Goal: Use online tool/utility: Utilize a website feature to perform a specific function

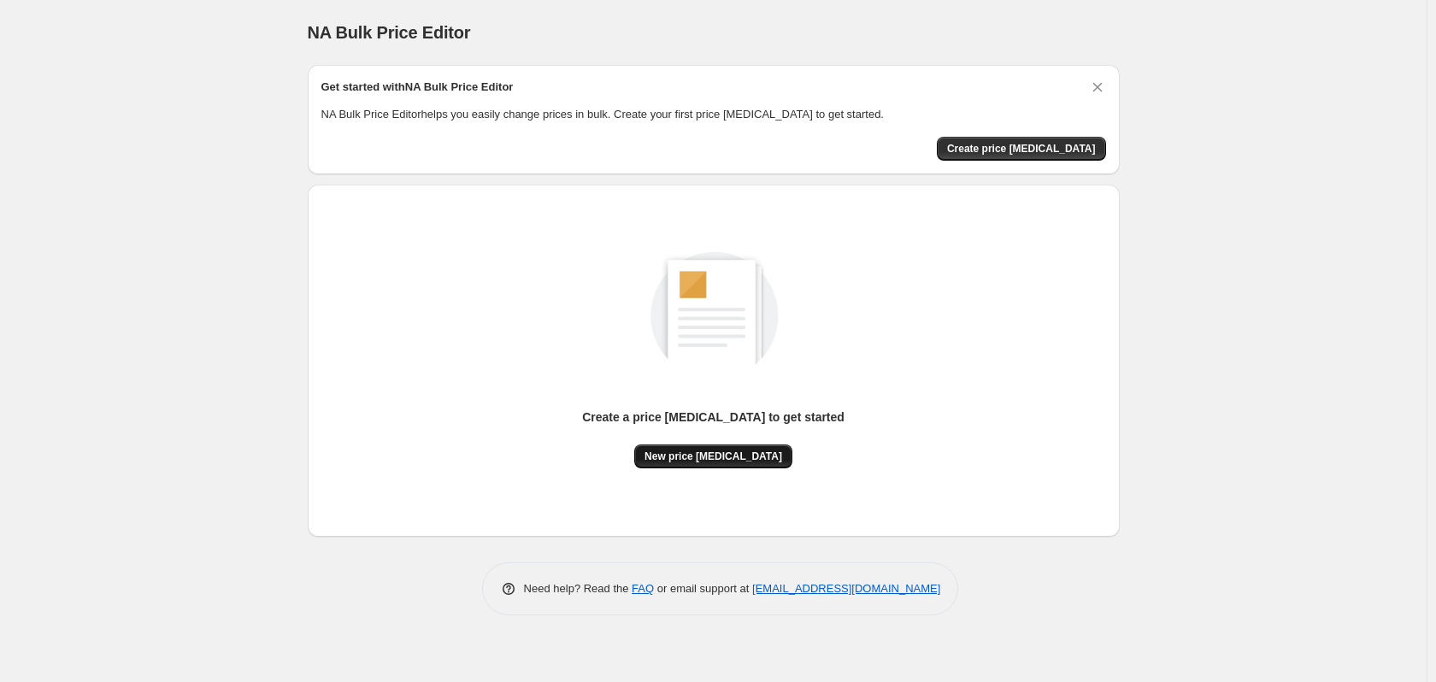
click at [734, 455] on span "New price [MEDICAL_DATA]" at bounding box center [714, 457] width 138 height 14
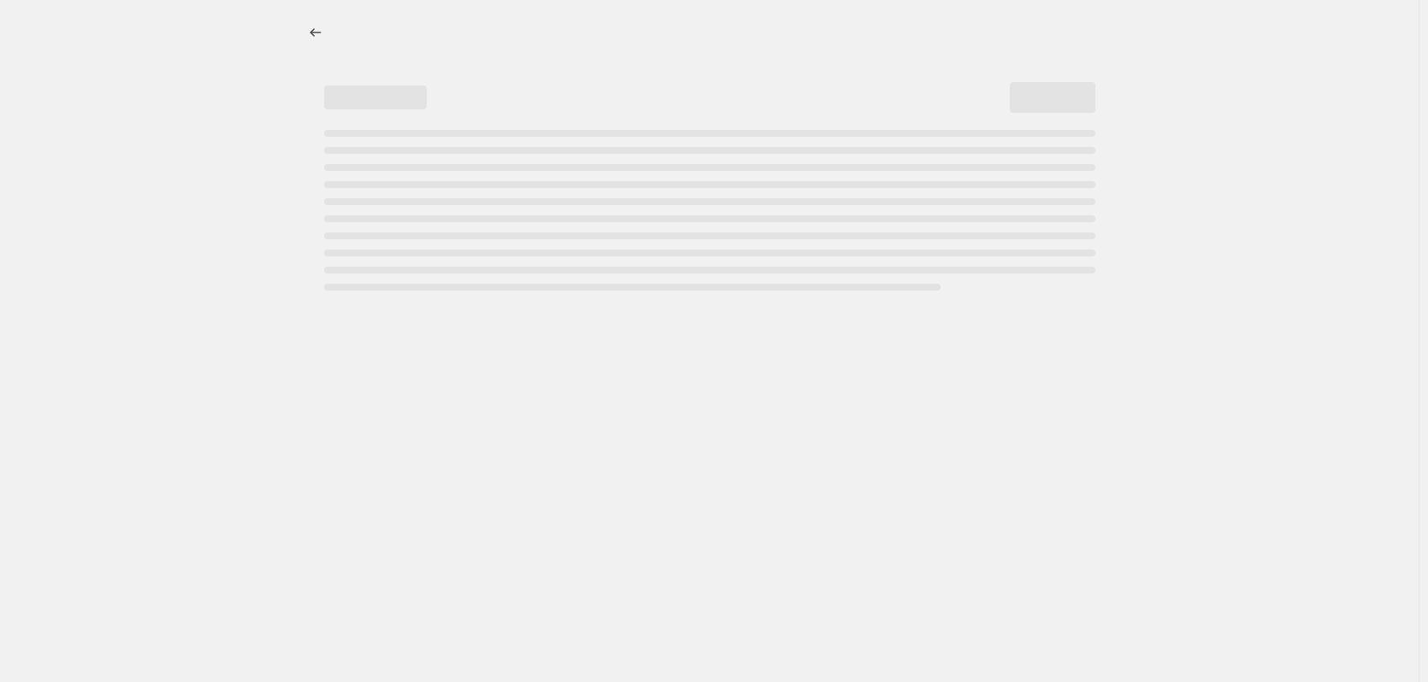
select select "percentage"
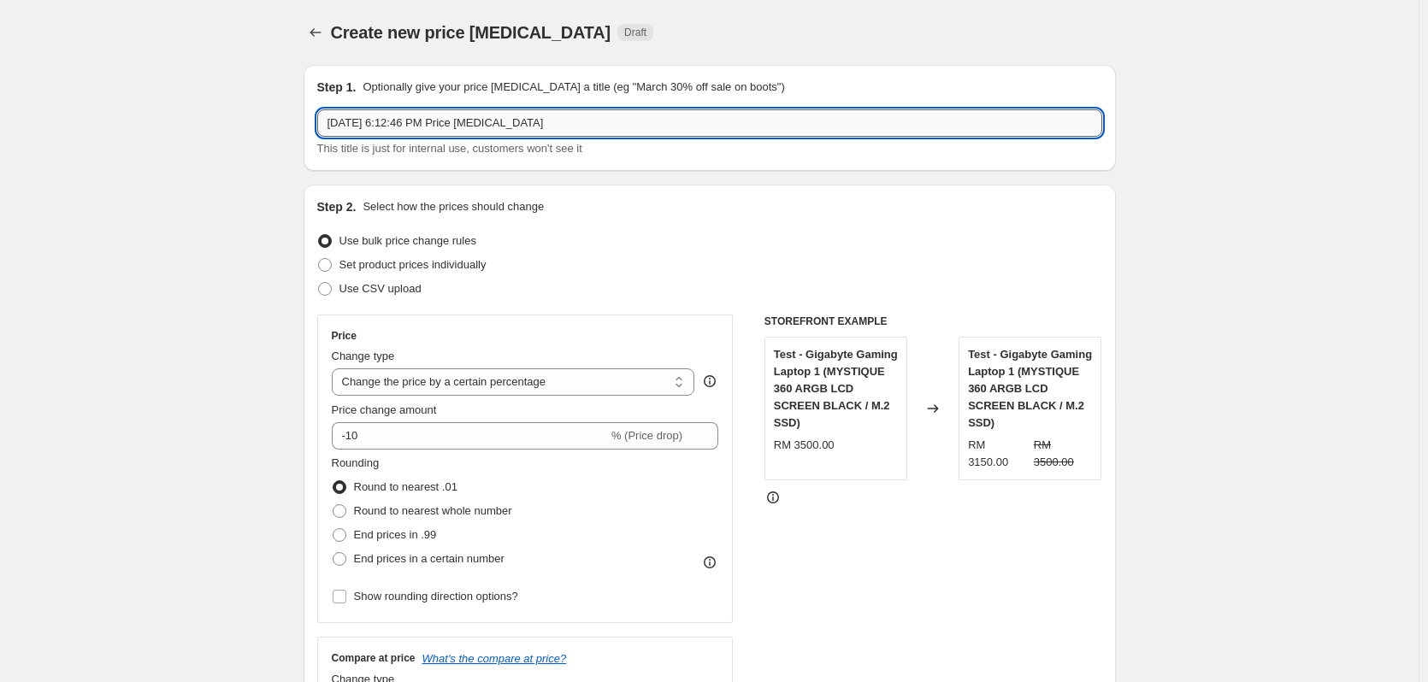
click at [571, 125] on input "[DATE] 6:12:46 PM Price [MEDICAL_DATA]" at bounding box center [709, 122] width 785 height 27
type input "i"
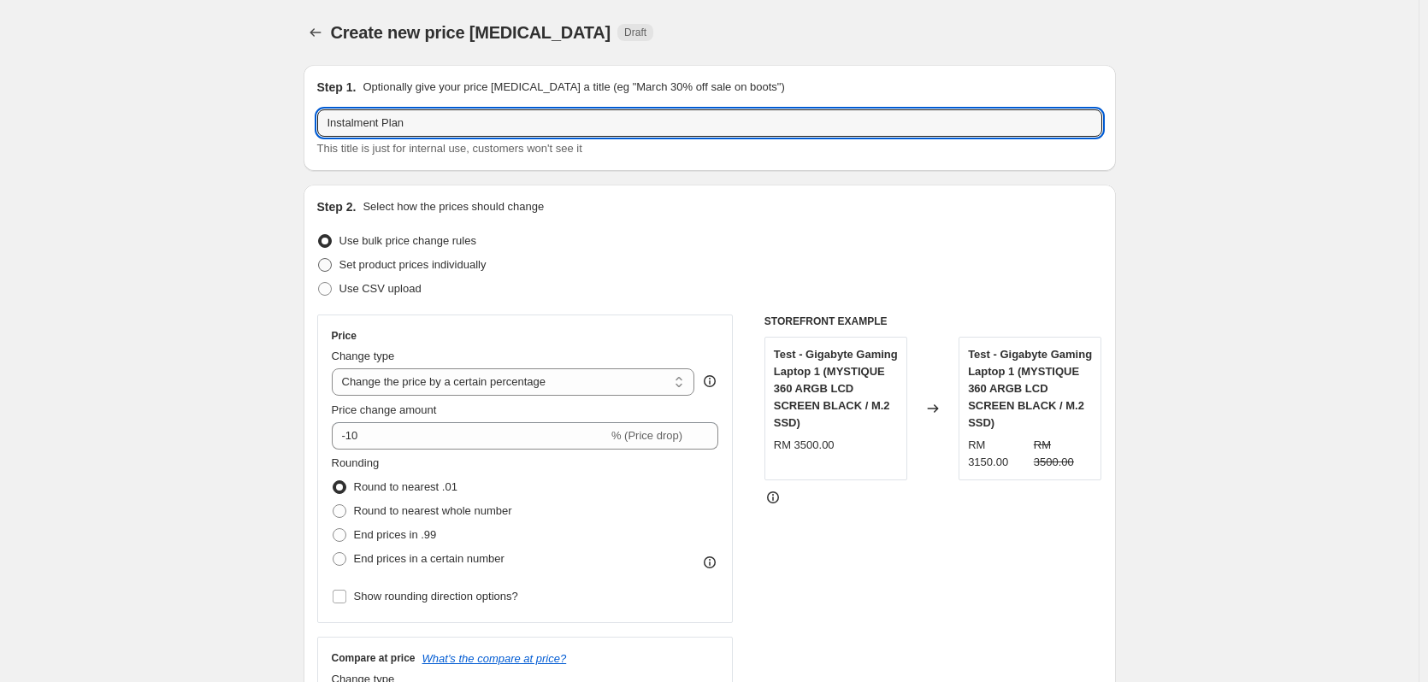
type input "Instalment Plan"
click at [476, 260] on span "Set product prices individually" at bounding box center [412, 264] width 147 height 13
click at [319, 259] on input "Set product prices individually" at bounding box center [318, 258] width 1 height 1
radio input "true"
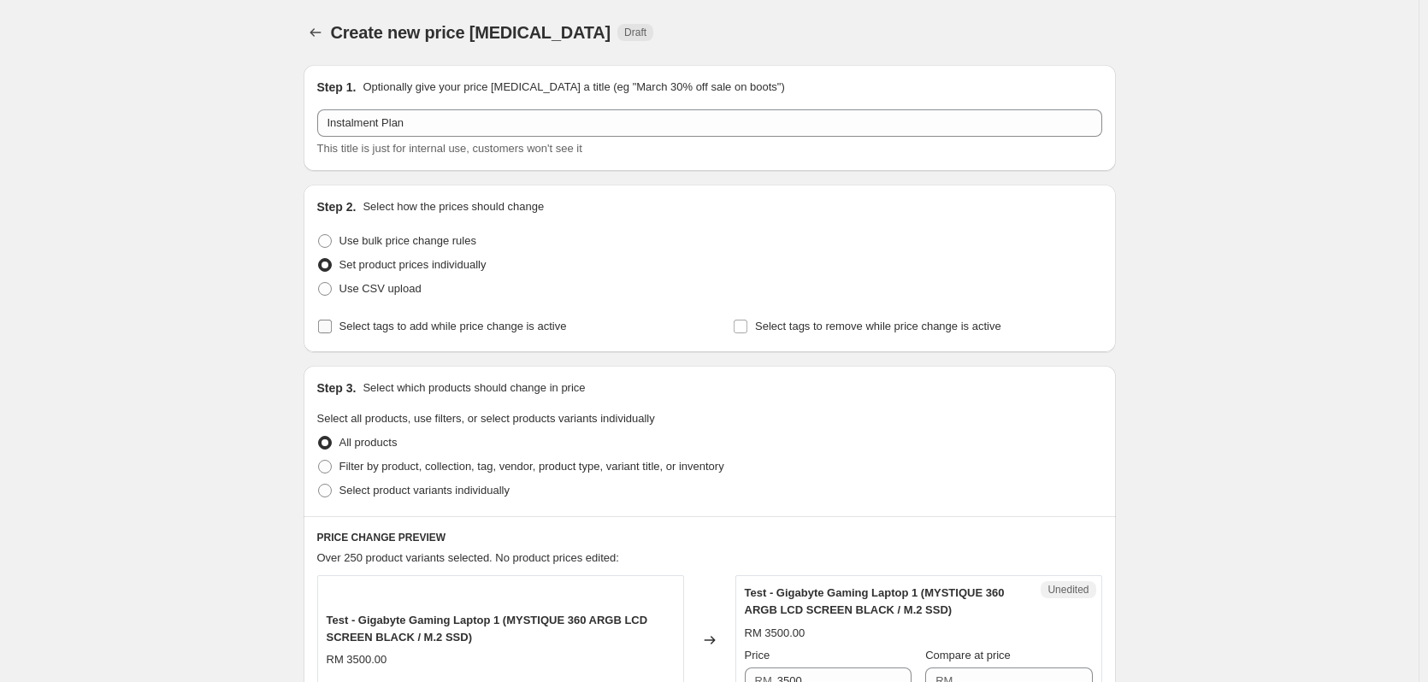
click at [518, 321] on span "Select tags to add while price change is active" at bounding box center [452, 326] width 227 height 13
click at [332, 321] on input "Select tags to add while price change is active" at bounding box center [325, 327] width 14 height 14
checkbox input "true"
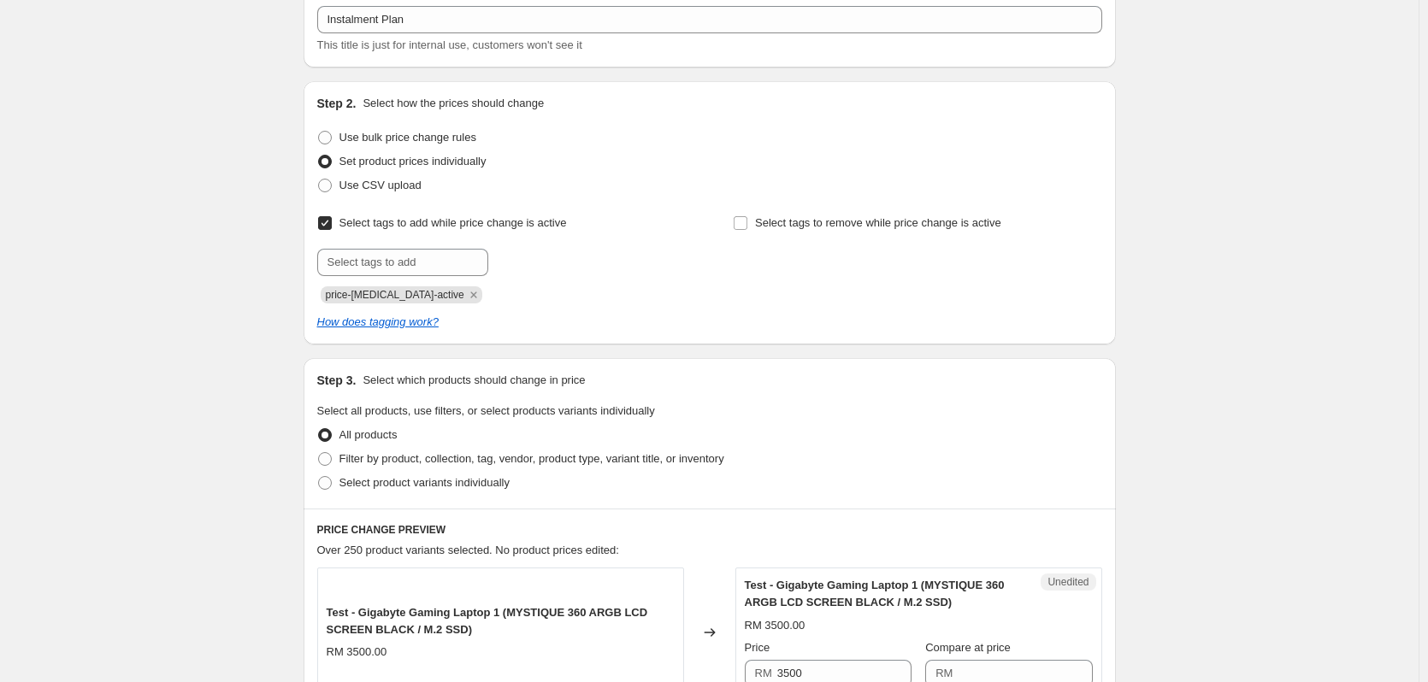
scroll to position [171, 0]
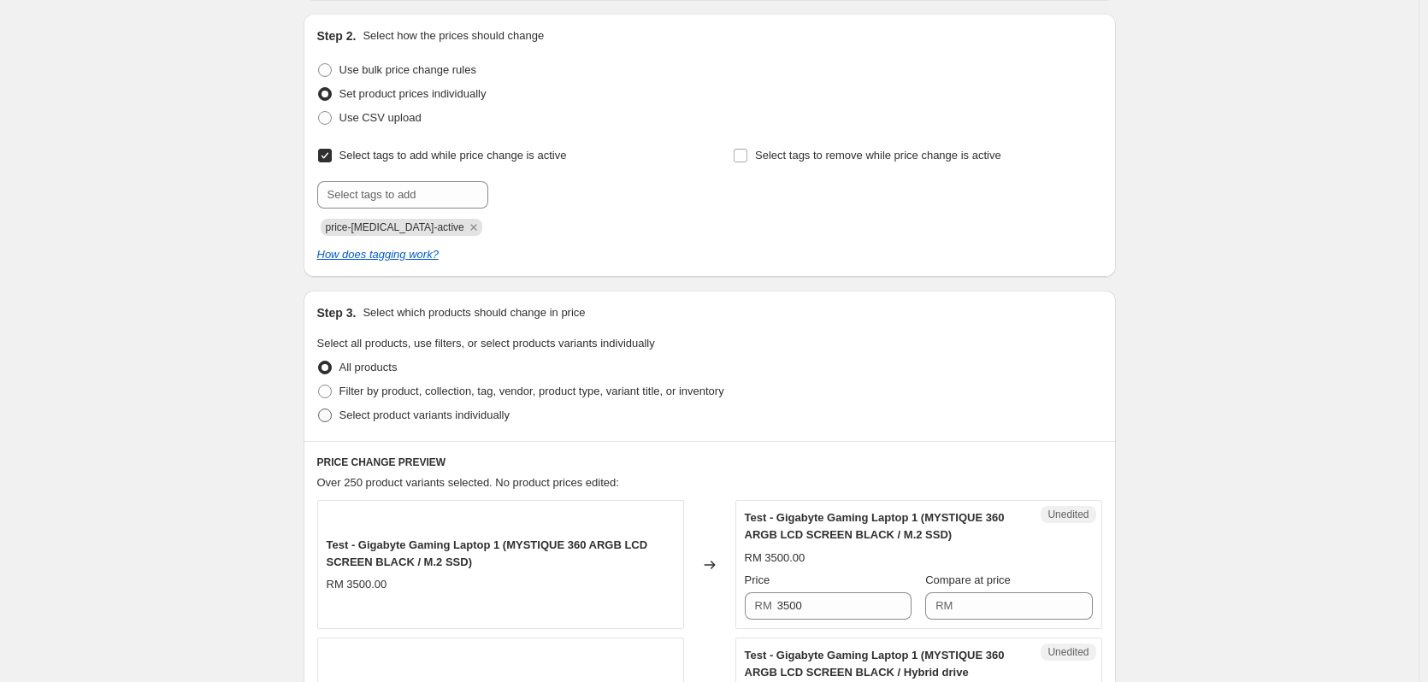
click at [468, 410] on span "Select product variants individually" at bounding box center [424, 415] width 170 height 13
click at [319, 410] on input "Select product variants individually" at bounding box center [318, 409] width 1 height 1
radio input "true"
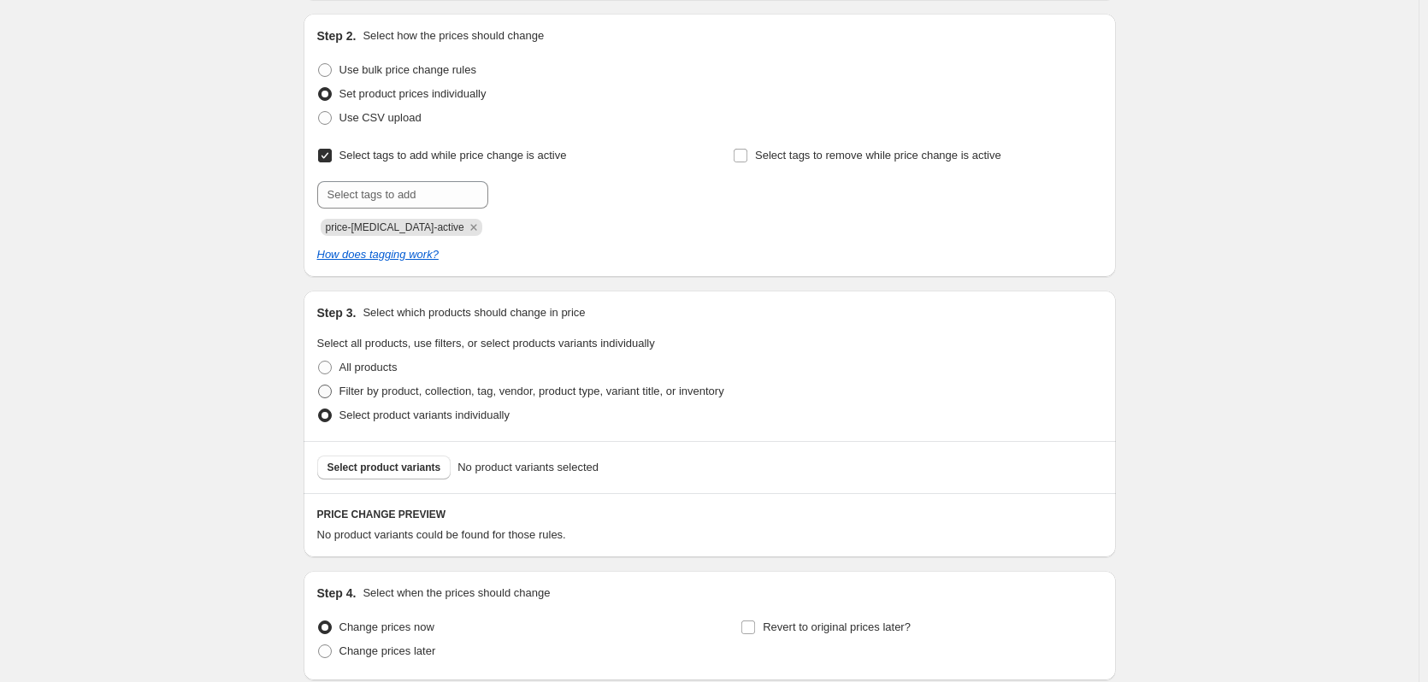
scroll to position [311, 0]
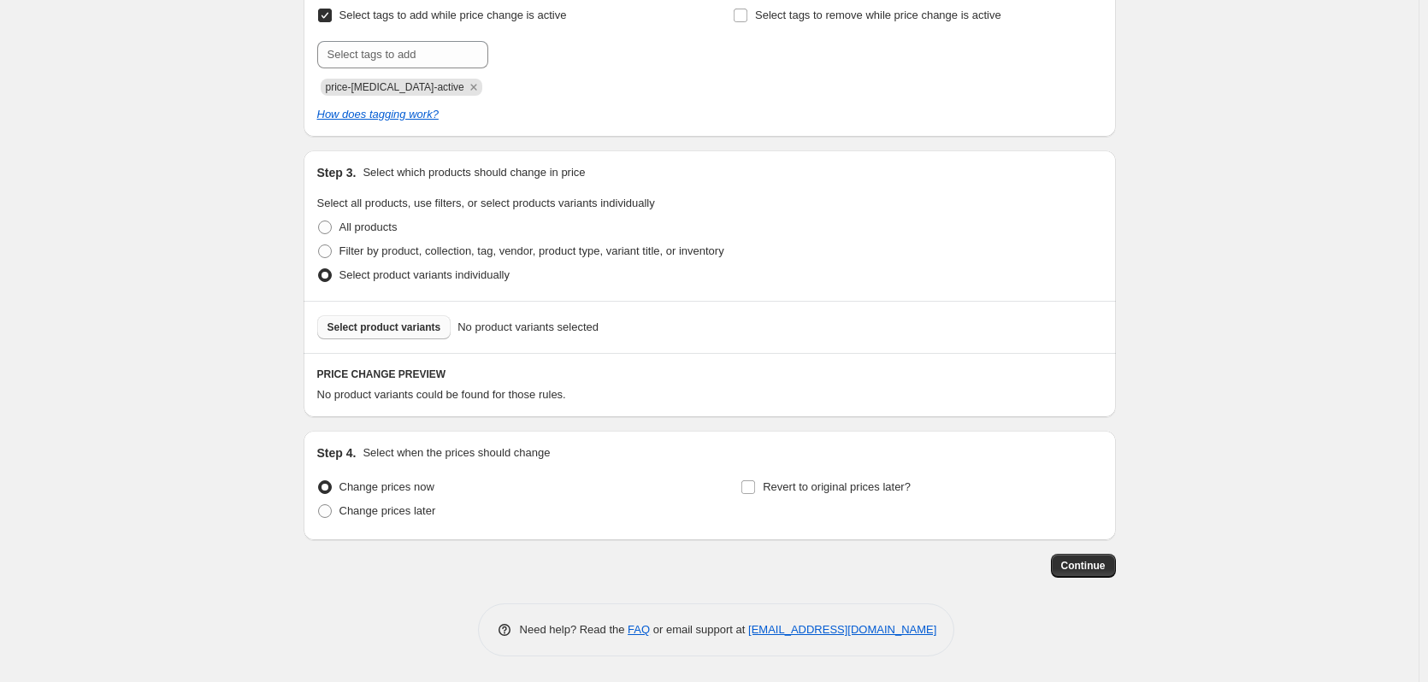
click at [416, 331] on span "Select product variants" at bounding box center [384, 328] width 114 height 14
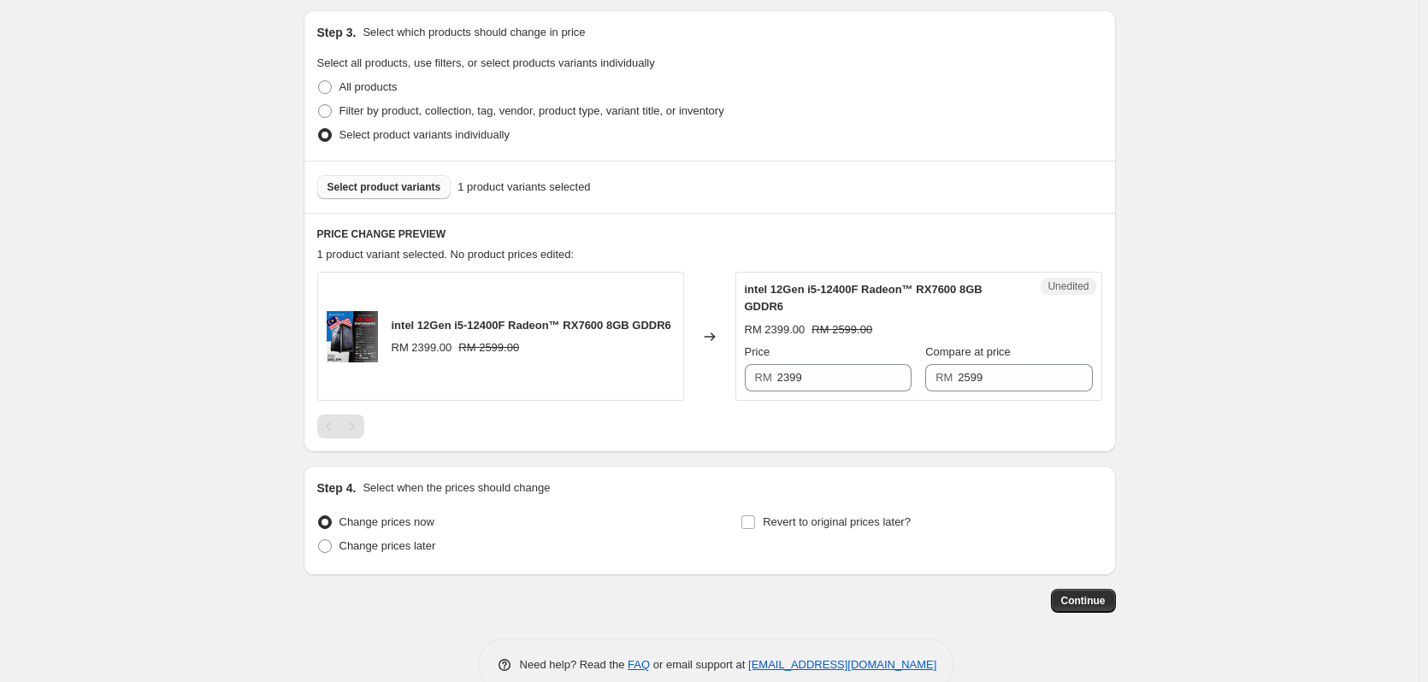
scroll to position [226, 0]
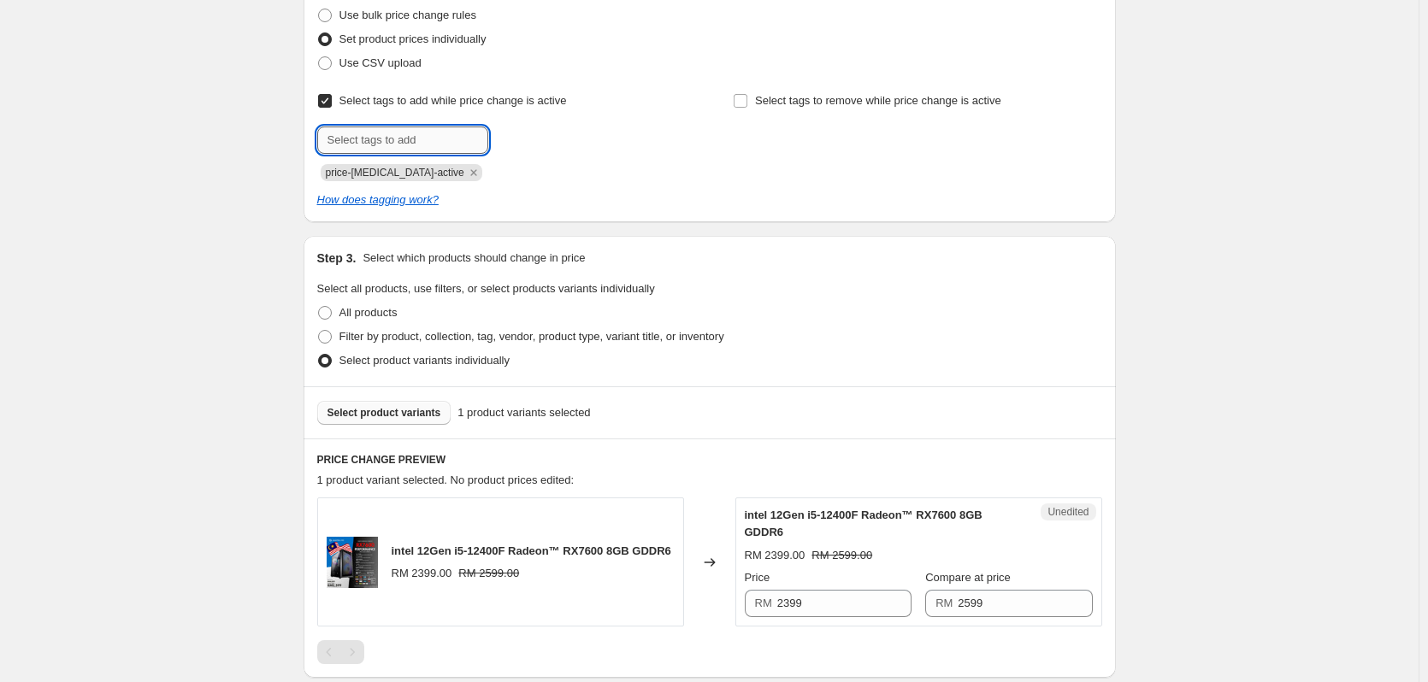
click at [439, 147] on input "text" at bounding box center [402, 140] width 171 height 27
click at [545, 162] on div "price-[MEDICAL_DATA]-active" at bounding box center [501, 171] width 369 height 21
click at [410, 16] on span "Use bulk price change rules" at bounding box center [407, 15] width 137 height 13
click at [319, 9] on input "Use bulk price change rules" at bounding box center [318, 9] width 1 height 1
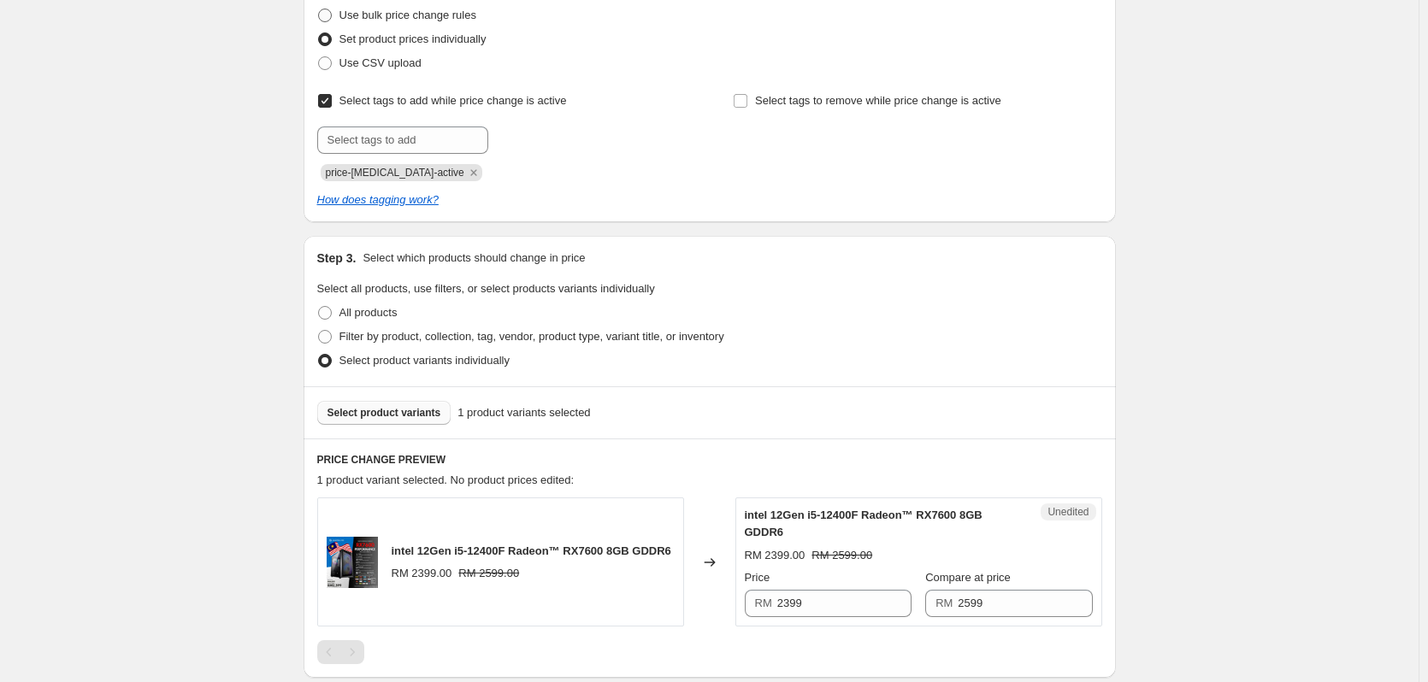
radio input "true"
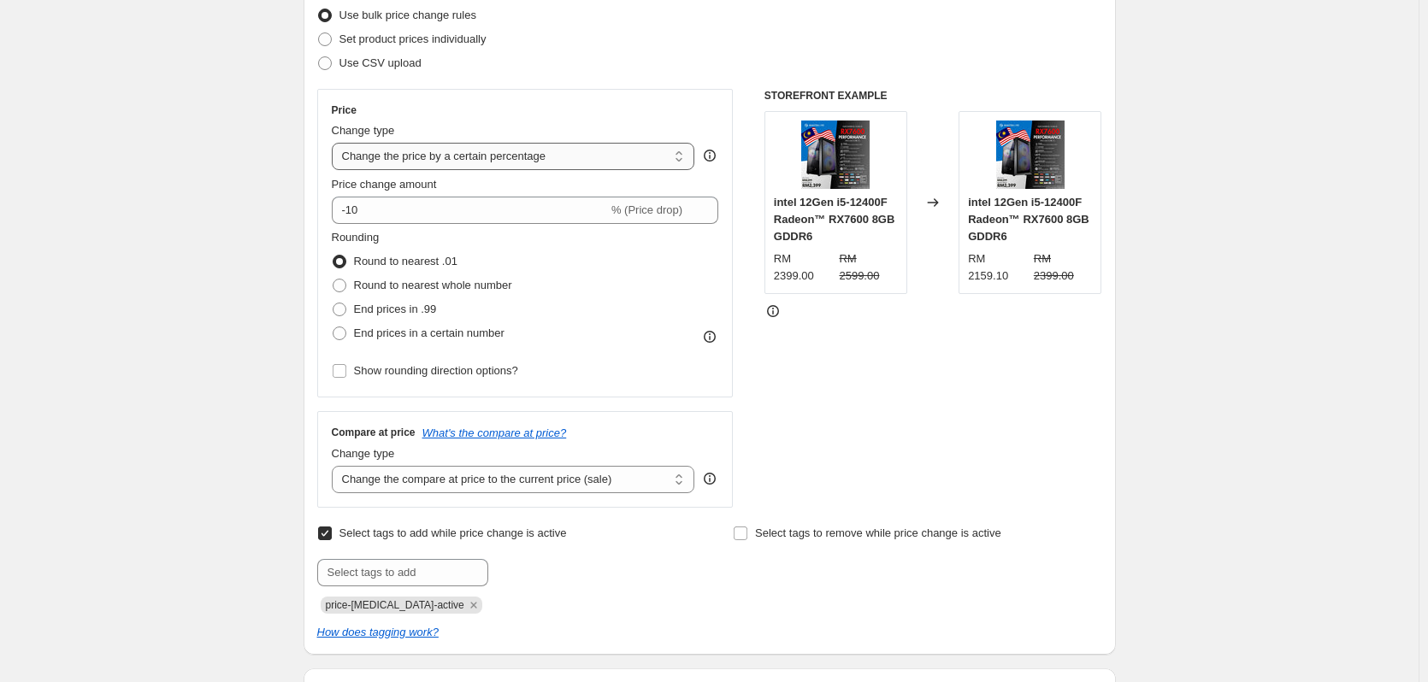
click at [554, 157] on select "Change the price to a certain amount Change the price by a certain amount Chang…" at bounding box center [513, 156] width 363 height 27
select select "to"
click at [335, 143] on select "Change the price to a certain amount Change the price by a certain amount Chang…" at bounding box center [513, 156] width 363 height 27
type input "80.00"
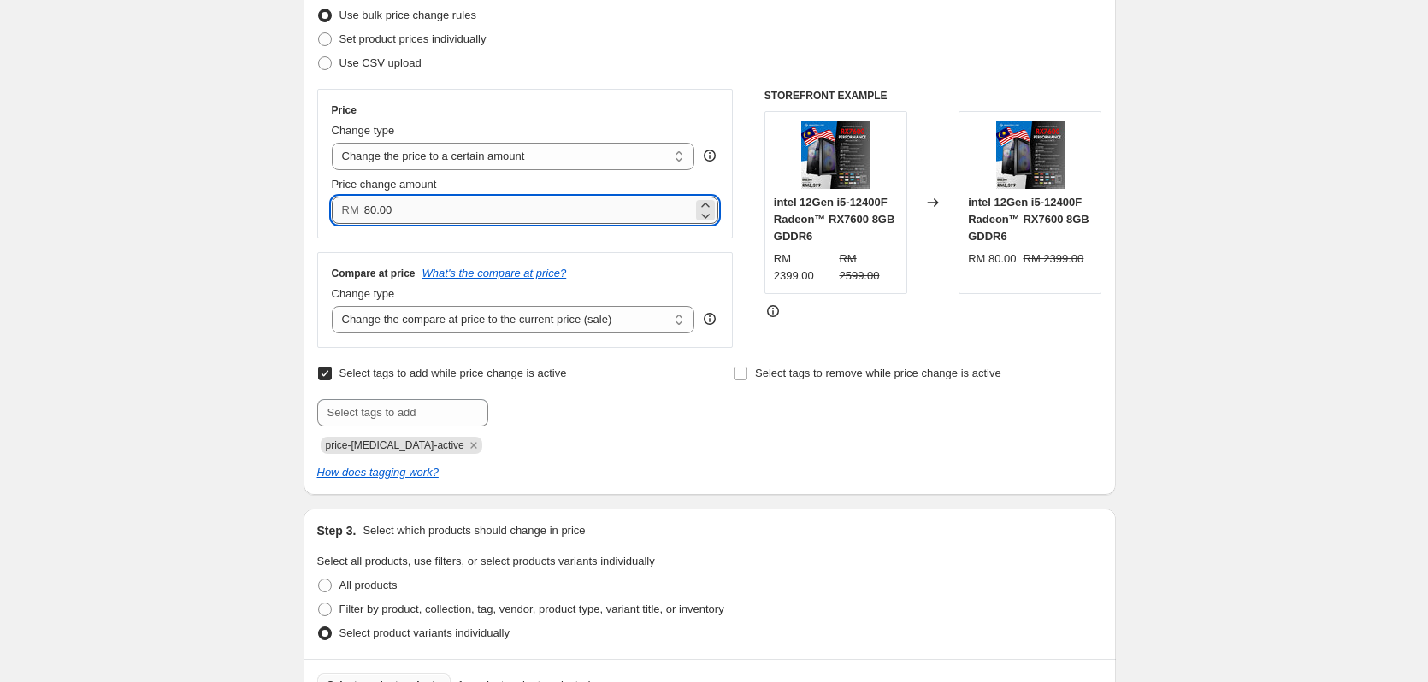
click at [529, 208] on input "80.00" at bounding box center [528, 210] width 328 height 27
click at [557, 319] on select "Change the compare at price to the current price (sale) Change the compare at p…" at bounding box center [513, 319] width 363 height 27
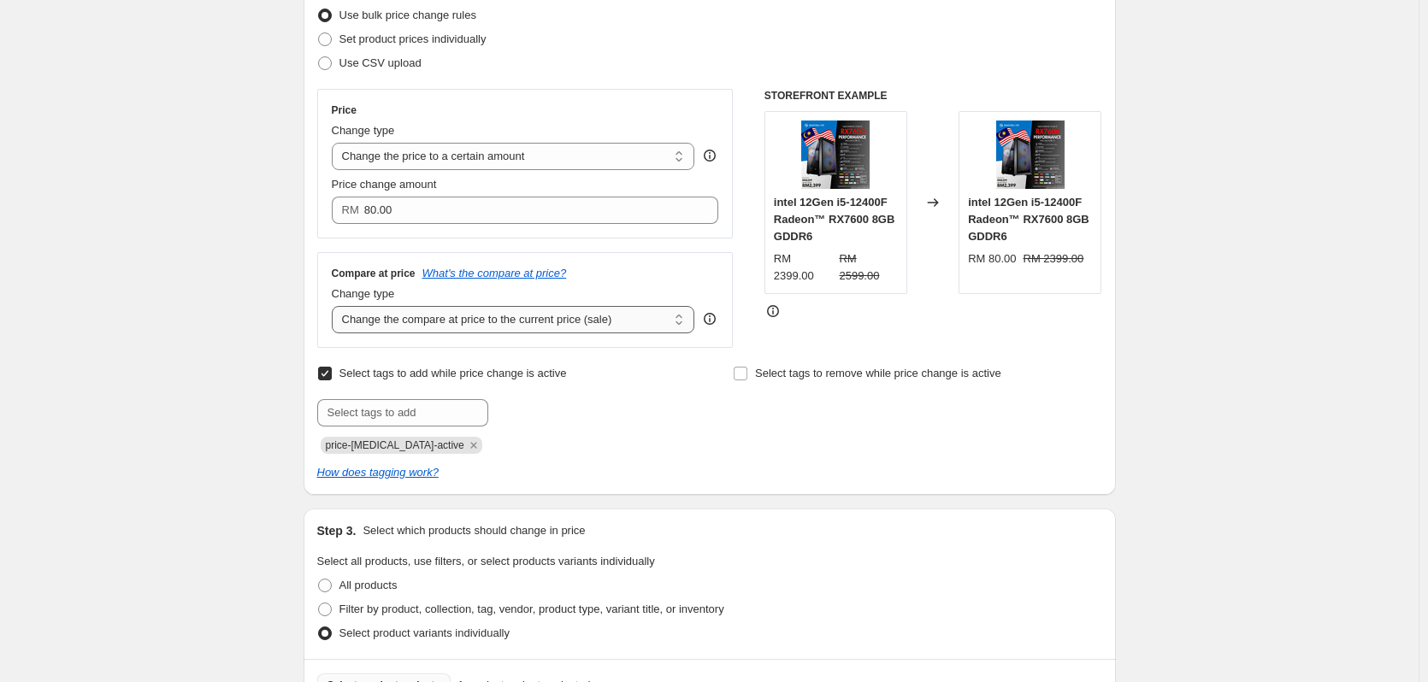
click at [557, 319] on select "Change the compare at price to the current price (sale) Change the compare at p…" at bounding box center [513, 319] width 363 height 27
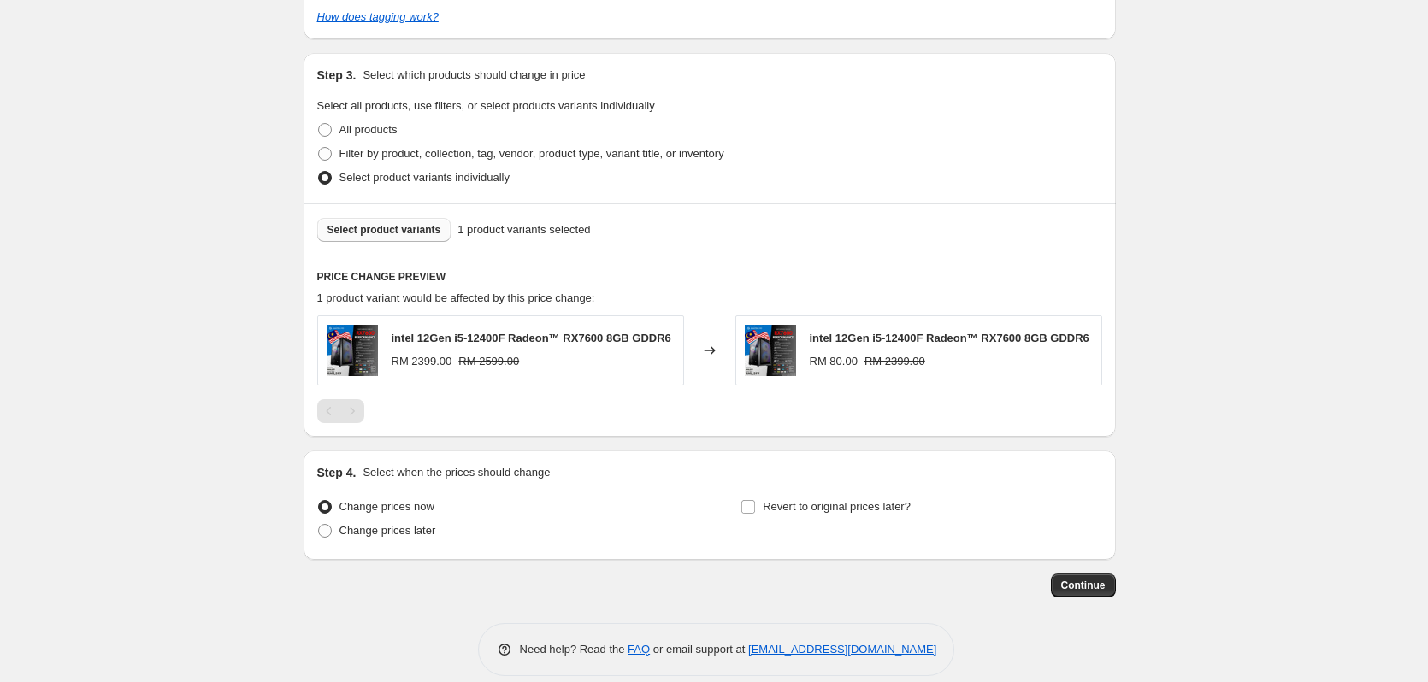
scroll to position [684, 0]
click at [404, 221] on button "Select product variants" at bounding box center [384, 227] width 134 height 24
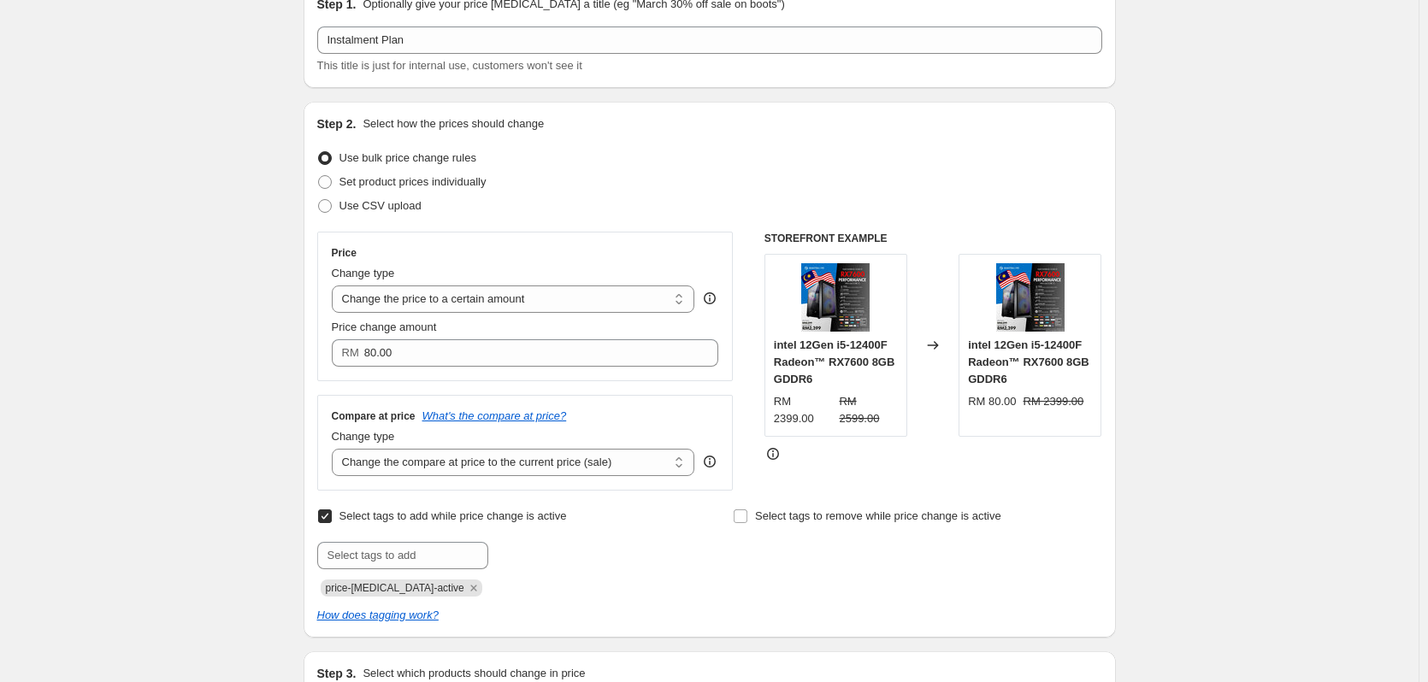
scroll to position [0, 0]
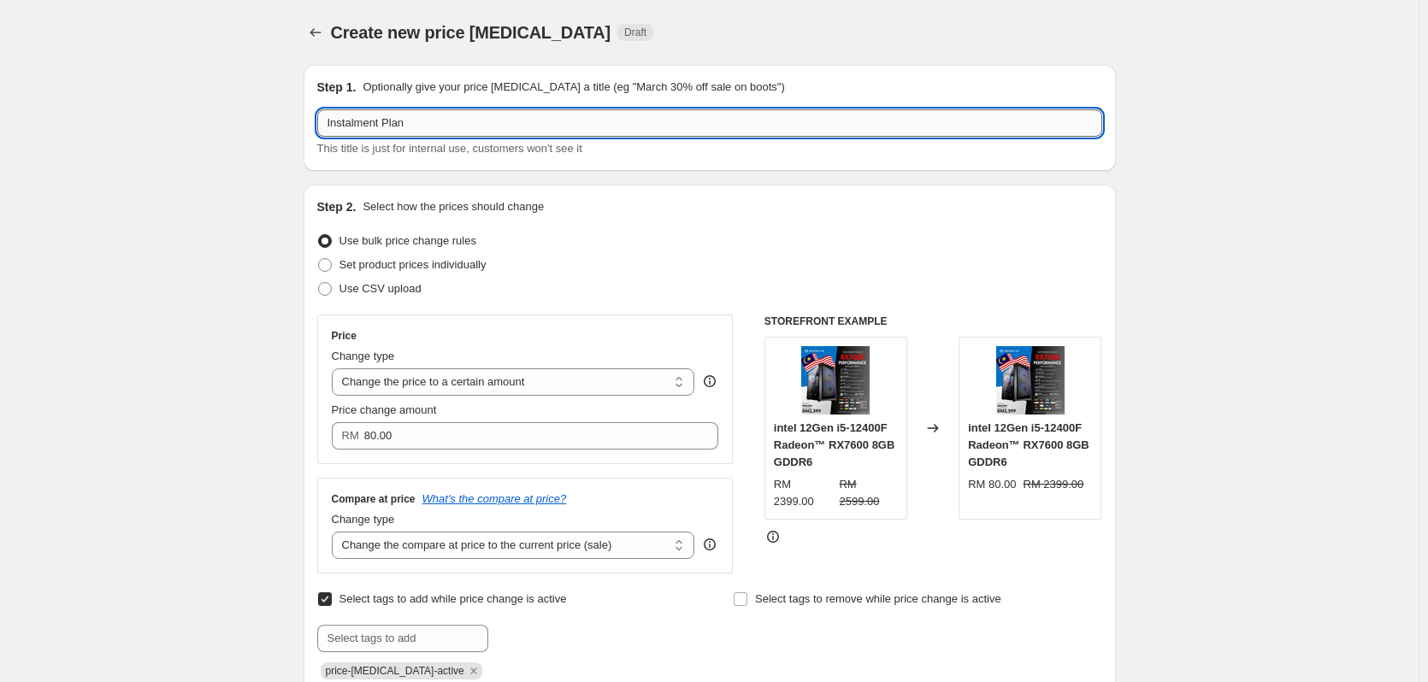
click at [503, 127] on input "Instalment Plan" at bounding box center [709, 122] width 785 height 27
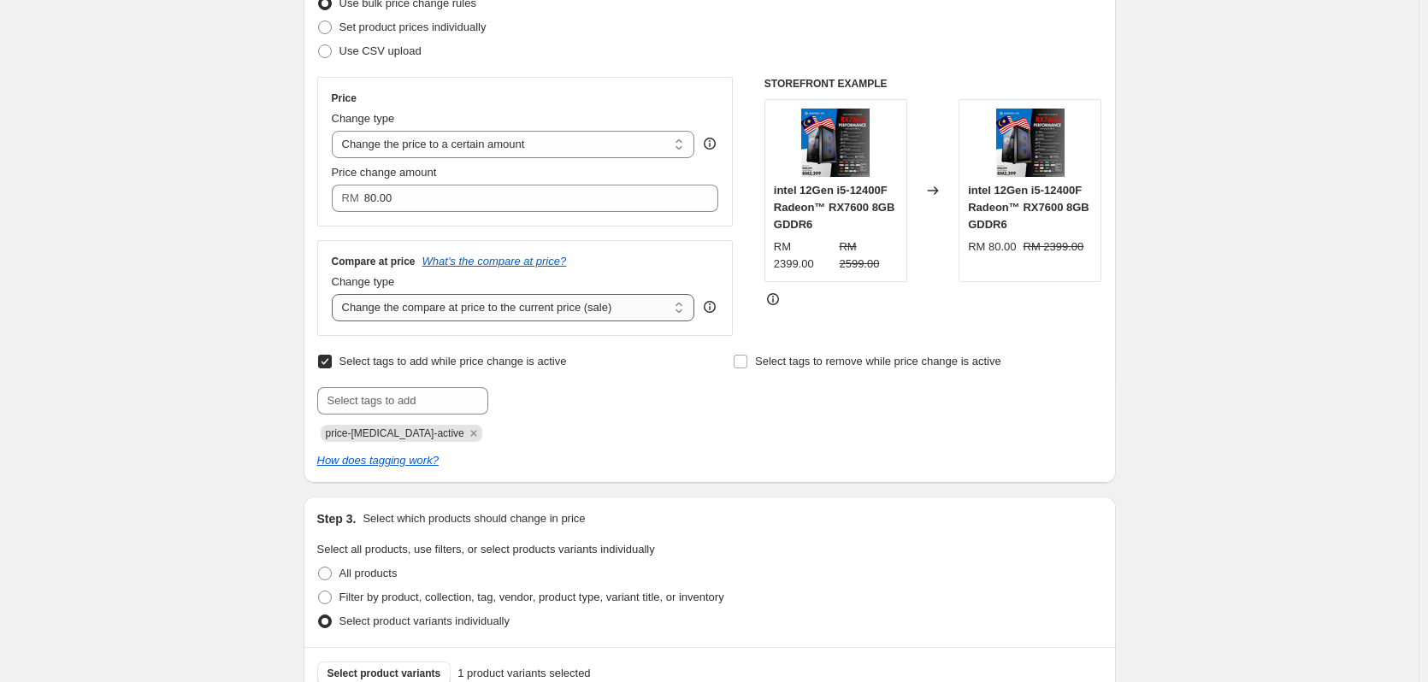
scroll to position [257, 0]
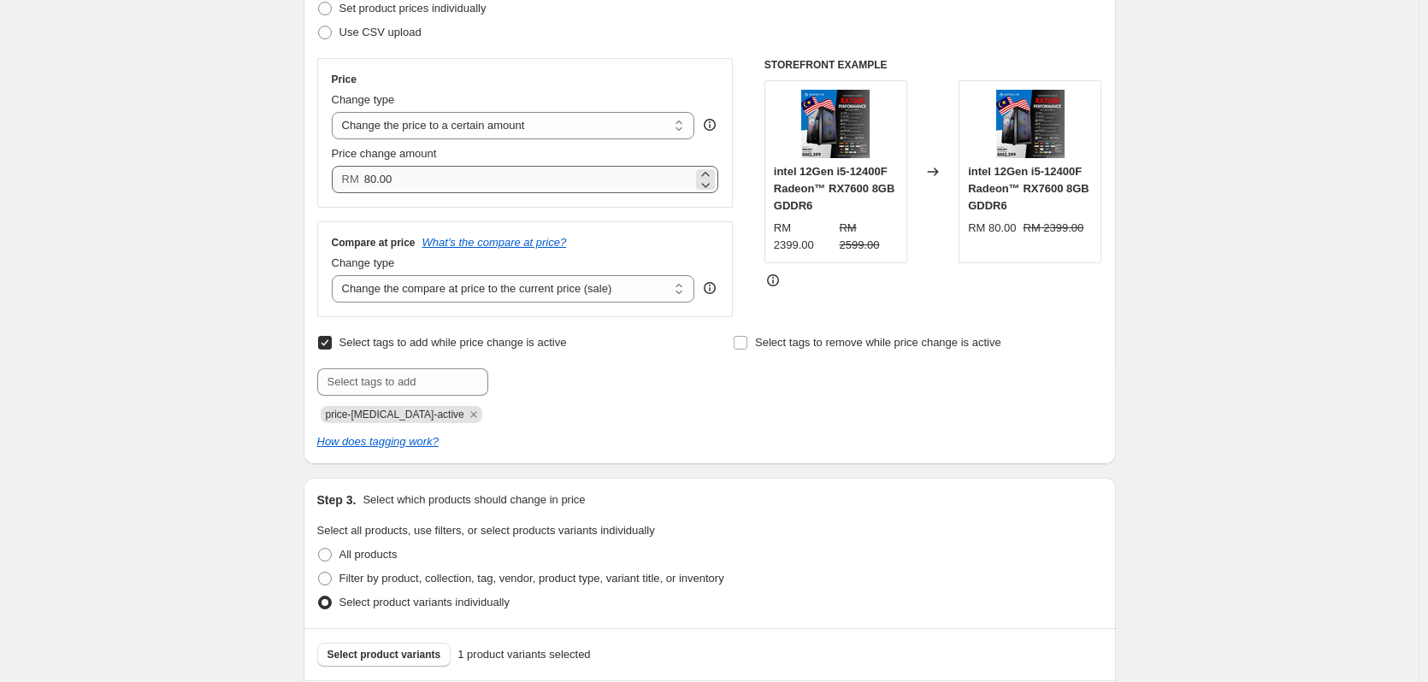
type input "Instalment Plan 12M"
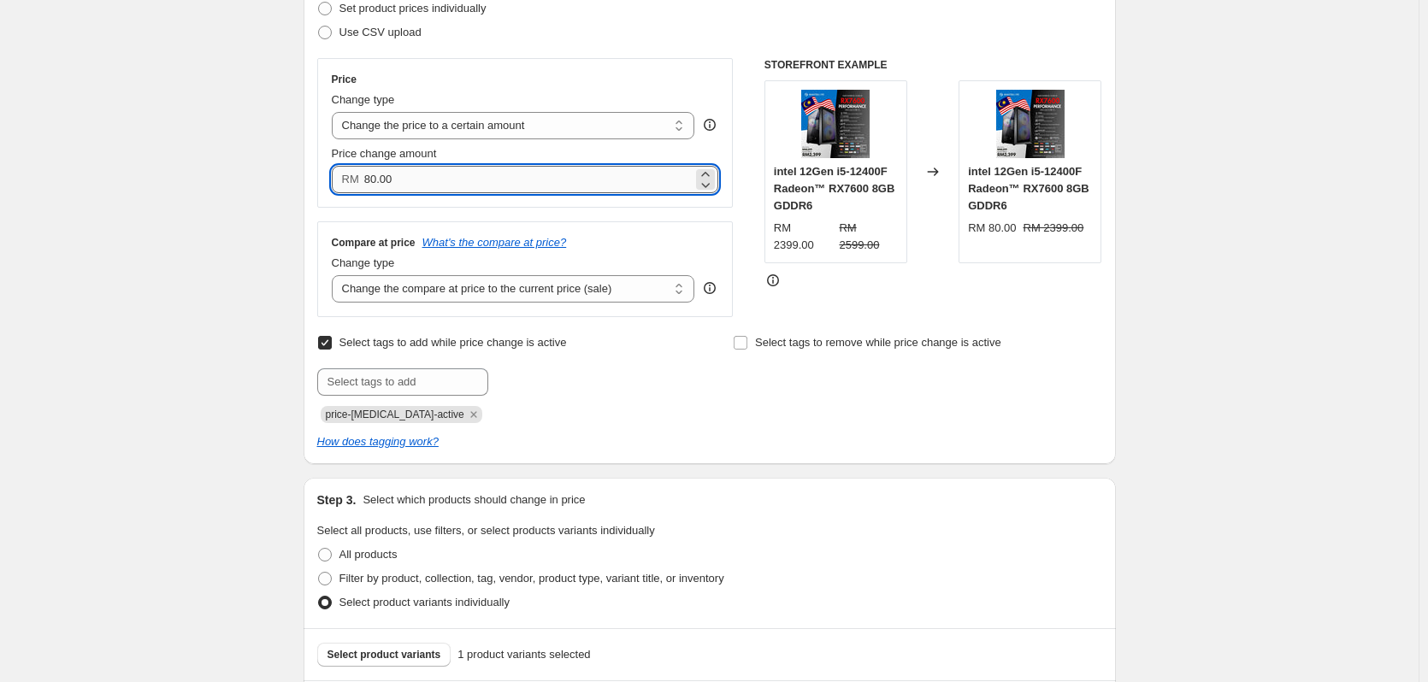
click at [432, 180] on input "80.00" at bounding box center [528, 179] width 328 height 27
type input "2599.00"
click at [644, 429] on div "Select tags to add while price change is active Submit price-[MEDICAL_DATA]-act…" at bounding box center [709, 391] width 785 height 120
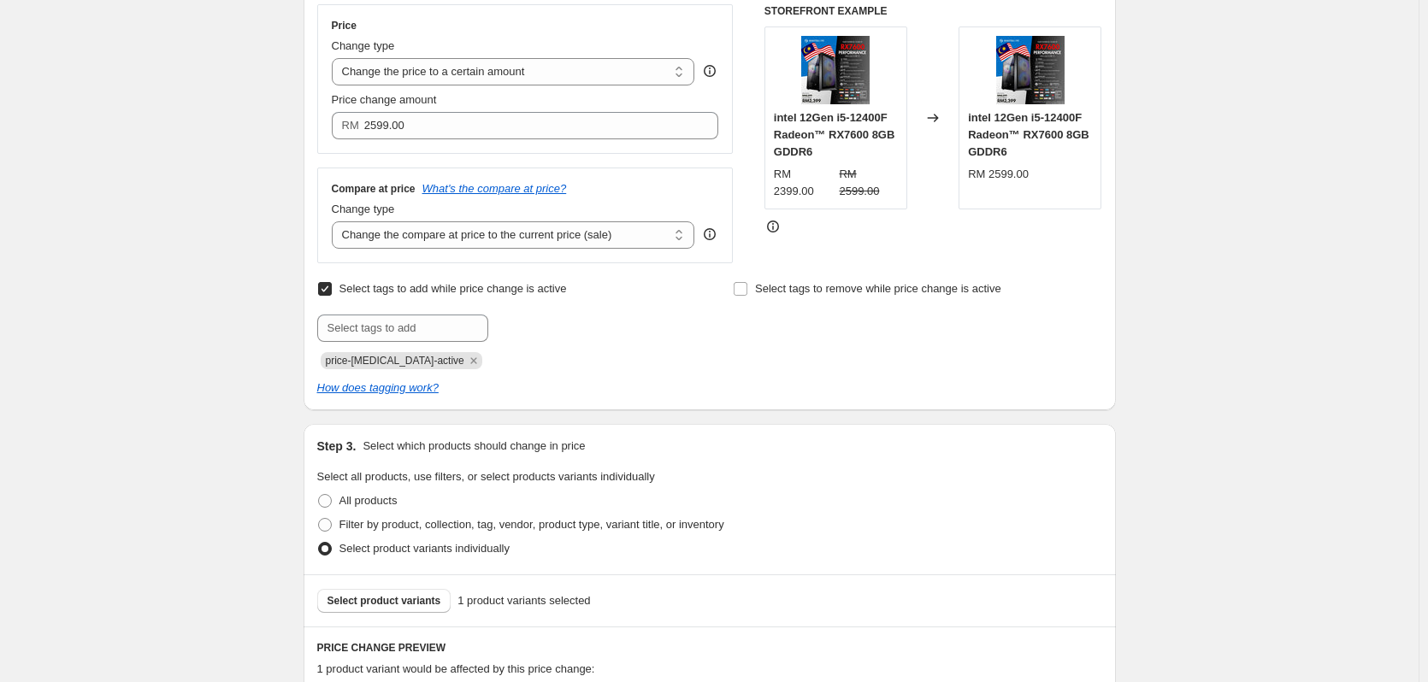
scroll to position [684, 0]
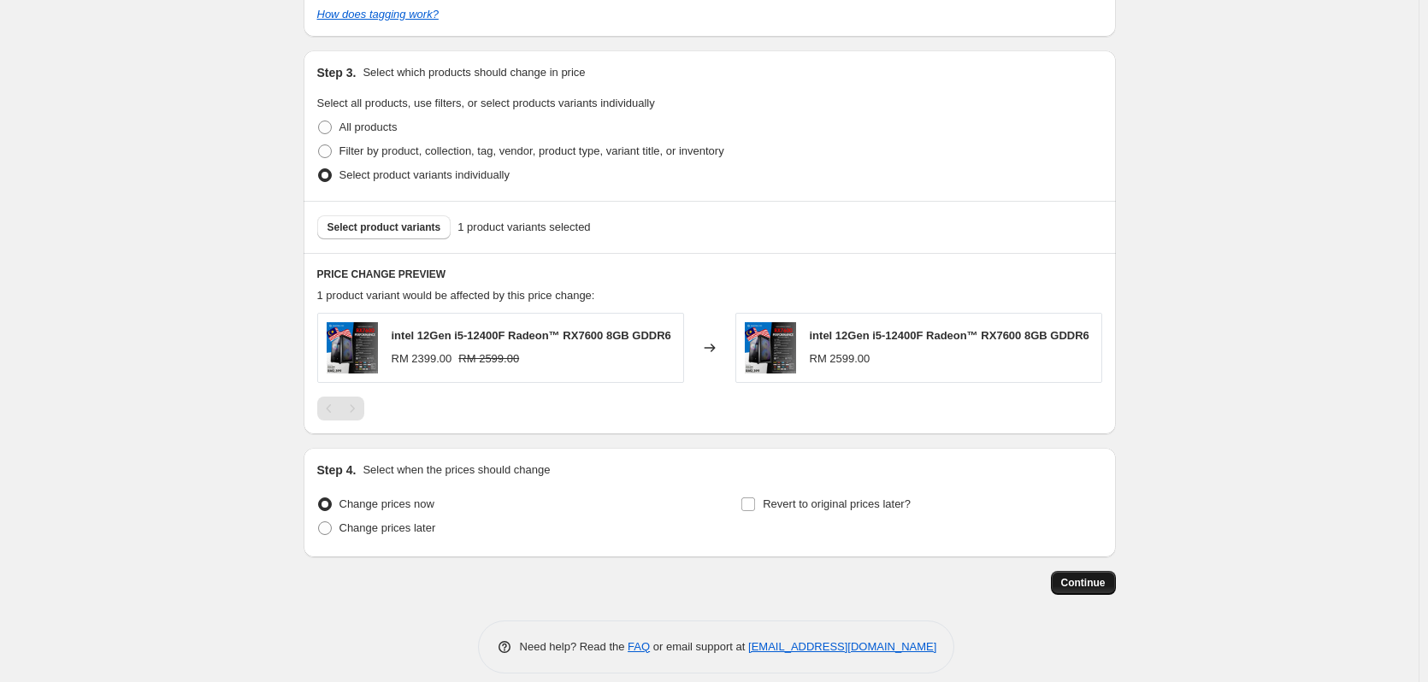
click at [1078, 585] on span "Continue" at bounding box center [1083, 583] width 44 height 14
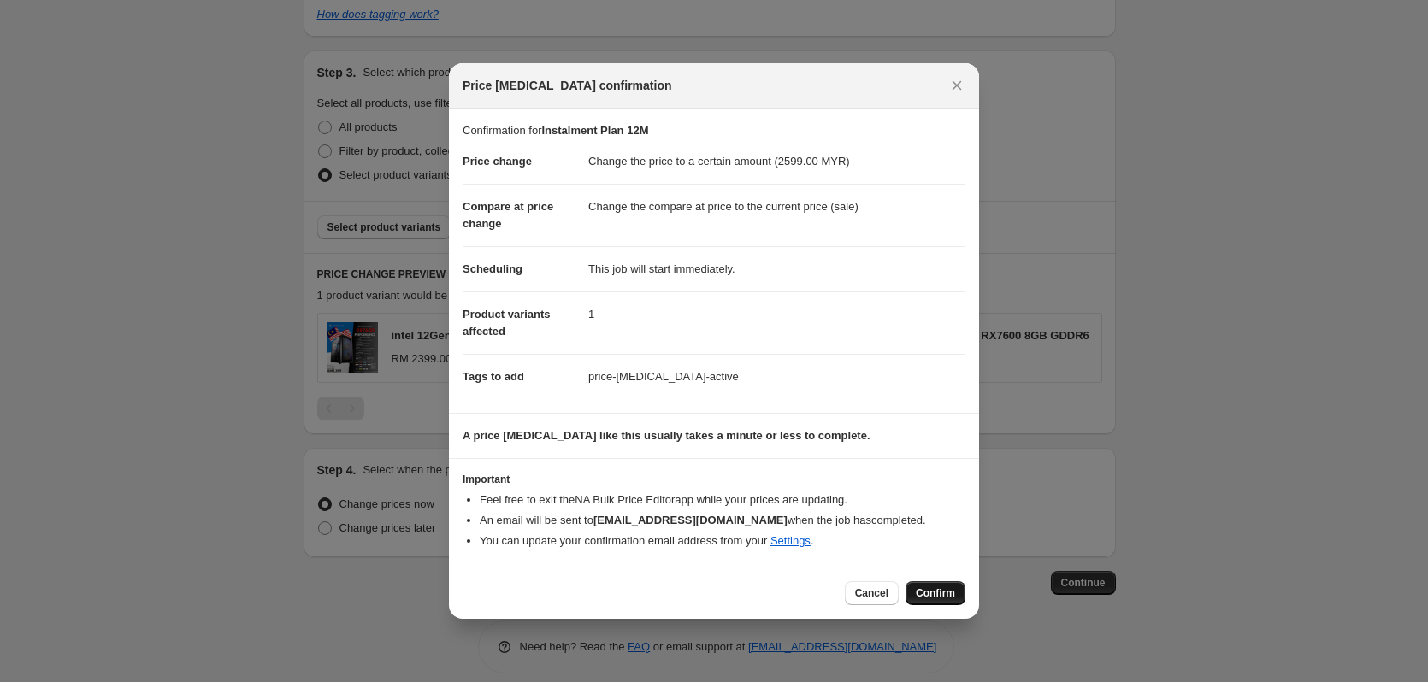
click at [939, 592] on span "Confirm" at bounding box center [935, 594] width 39 height 14
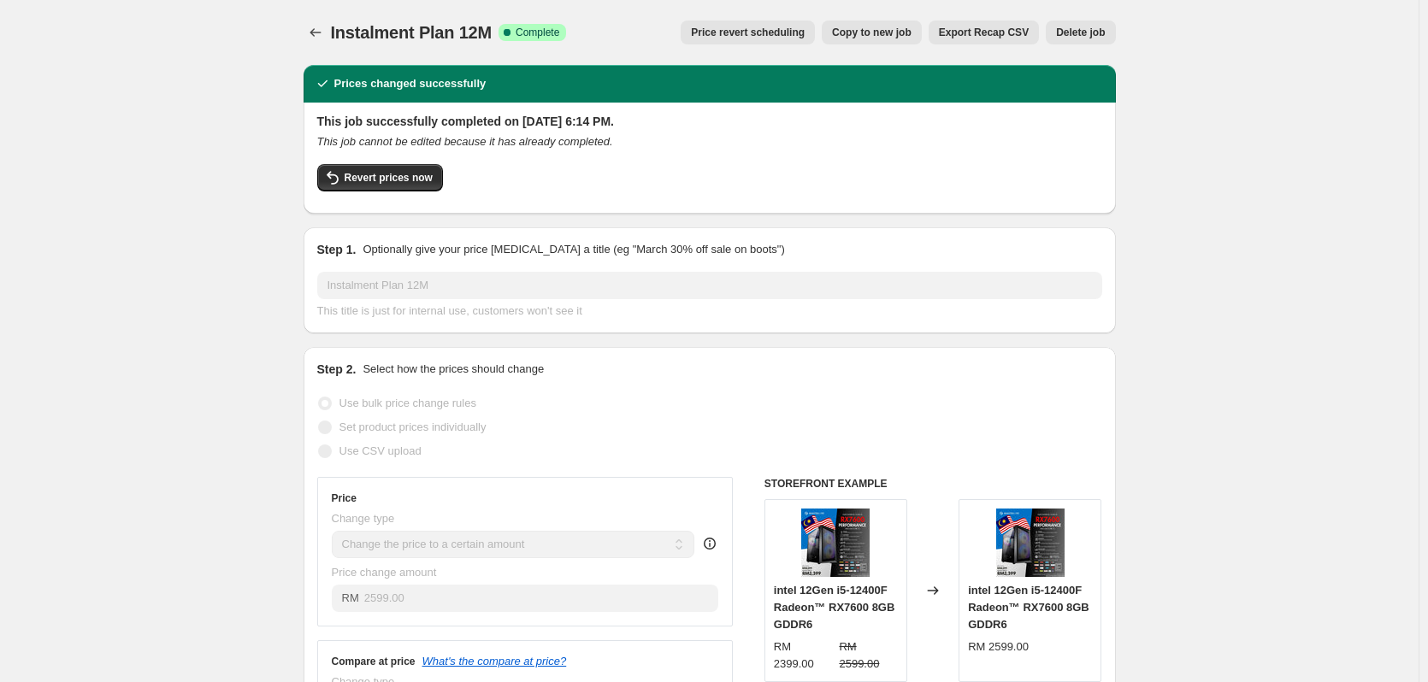
click at [1070, 39] on button "Delete job" at bounding box center [1080, 33] width 69 height 24
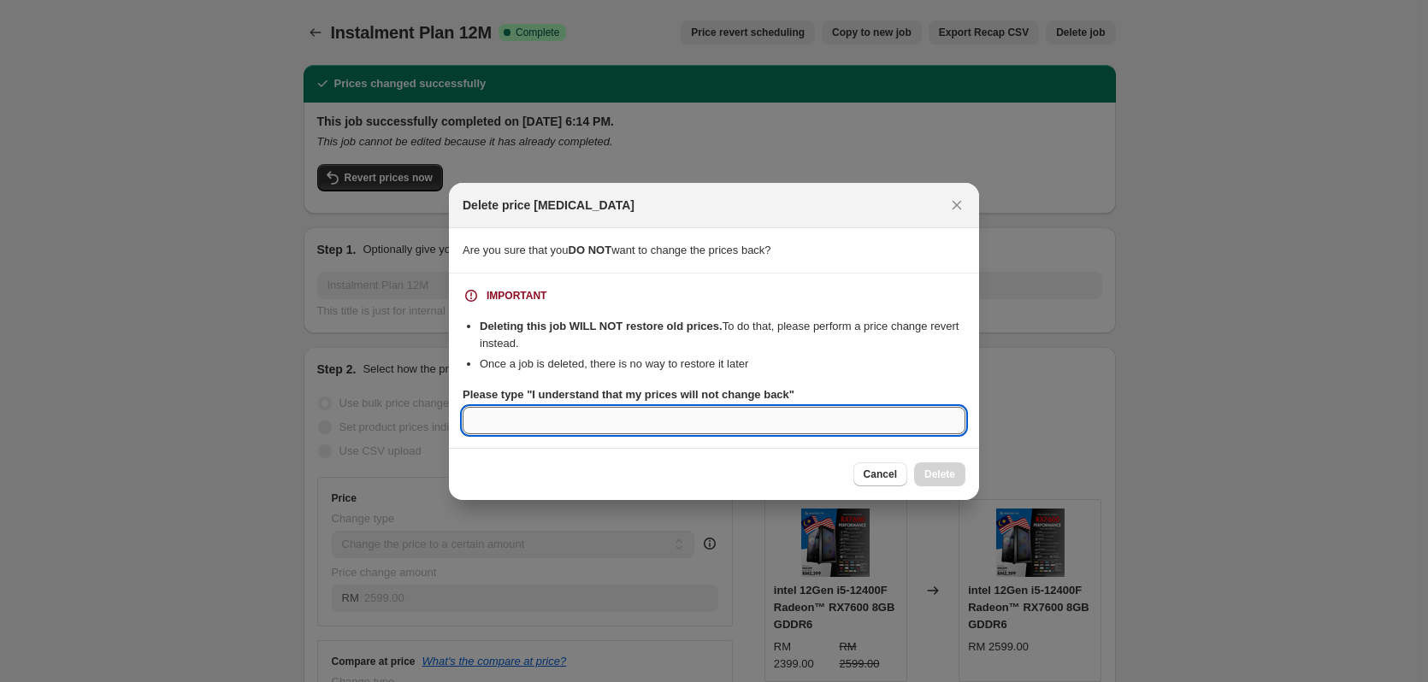
click at [719, 424] on input "Please type "I understand that my prices will not change back"" at bounding box center [714, 420] width 503 height 27
click at [955, 215] on button "Close" at bounding box center [957, 205] width 24 height 24
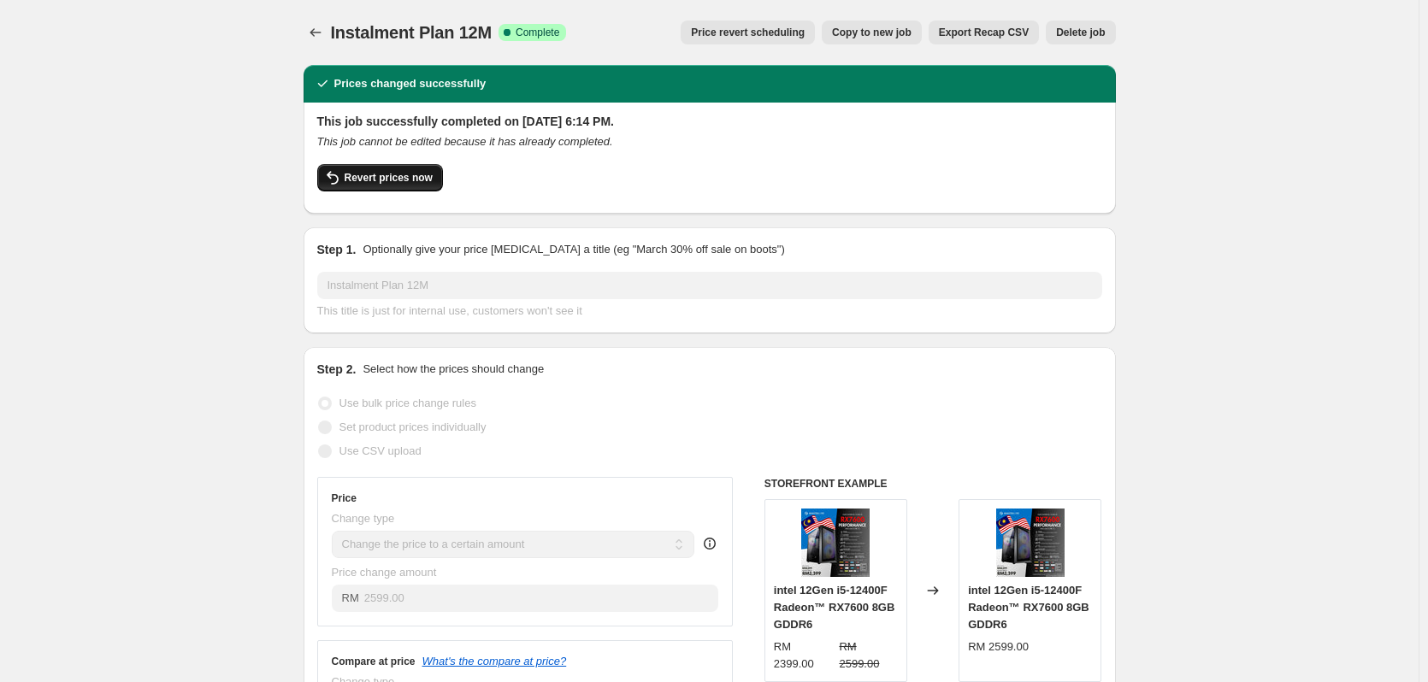
click at [434, 184] on button "Revert prices now" at bounding box center [380, 177] width 126 height 27
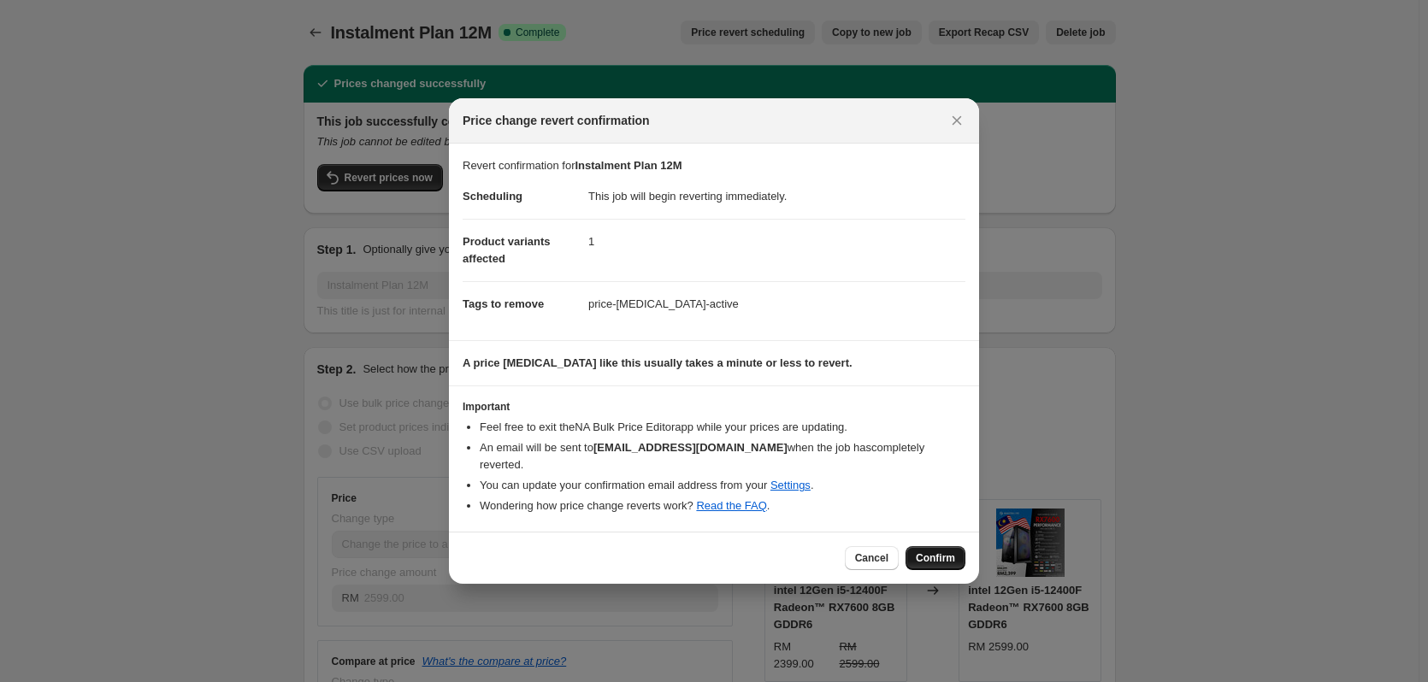
click at [936, 551] on span "Confirm" at bounding box center [935, 558] width 39 height 14
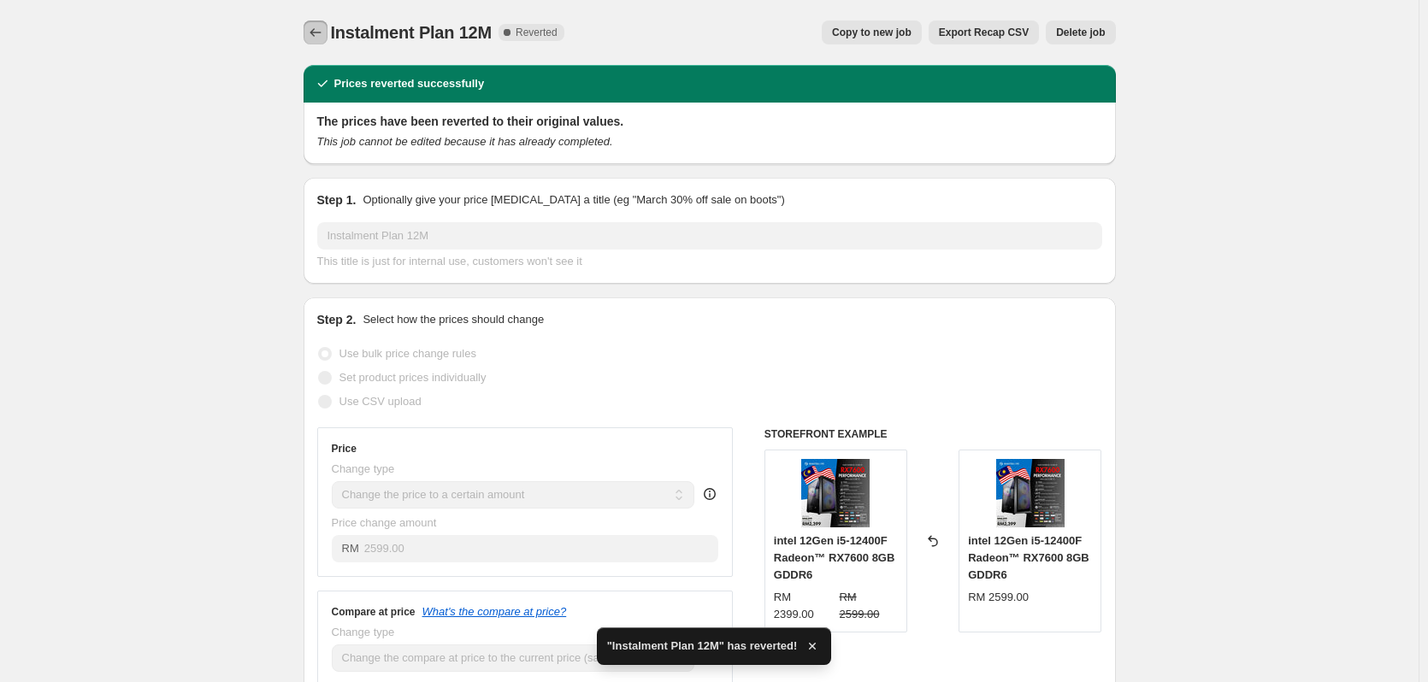
click at [309, 32] on button "Price change jobs" at bounding box center [316, 33] width 24 height 24
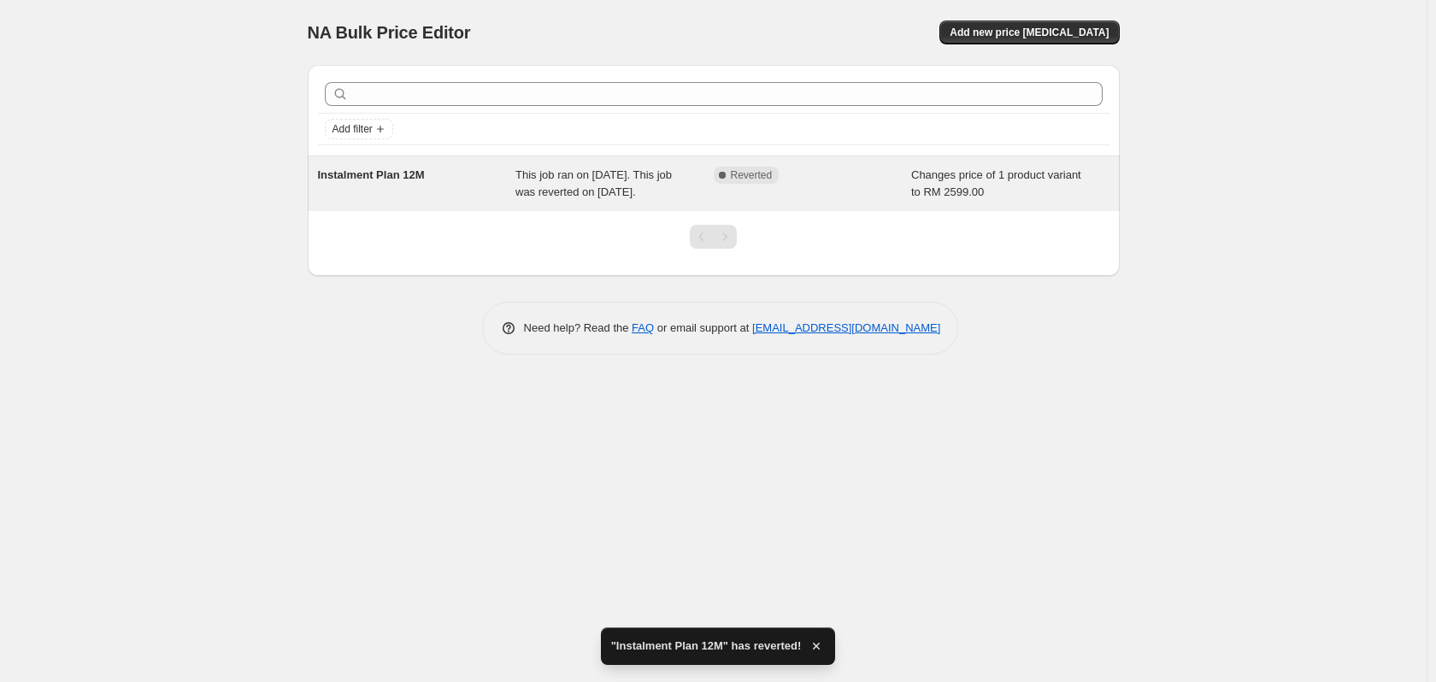
click at [821, 201] on div "Complete Reverted" at bounding box center [813, 184] width 198 height 34
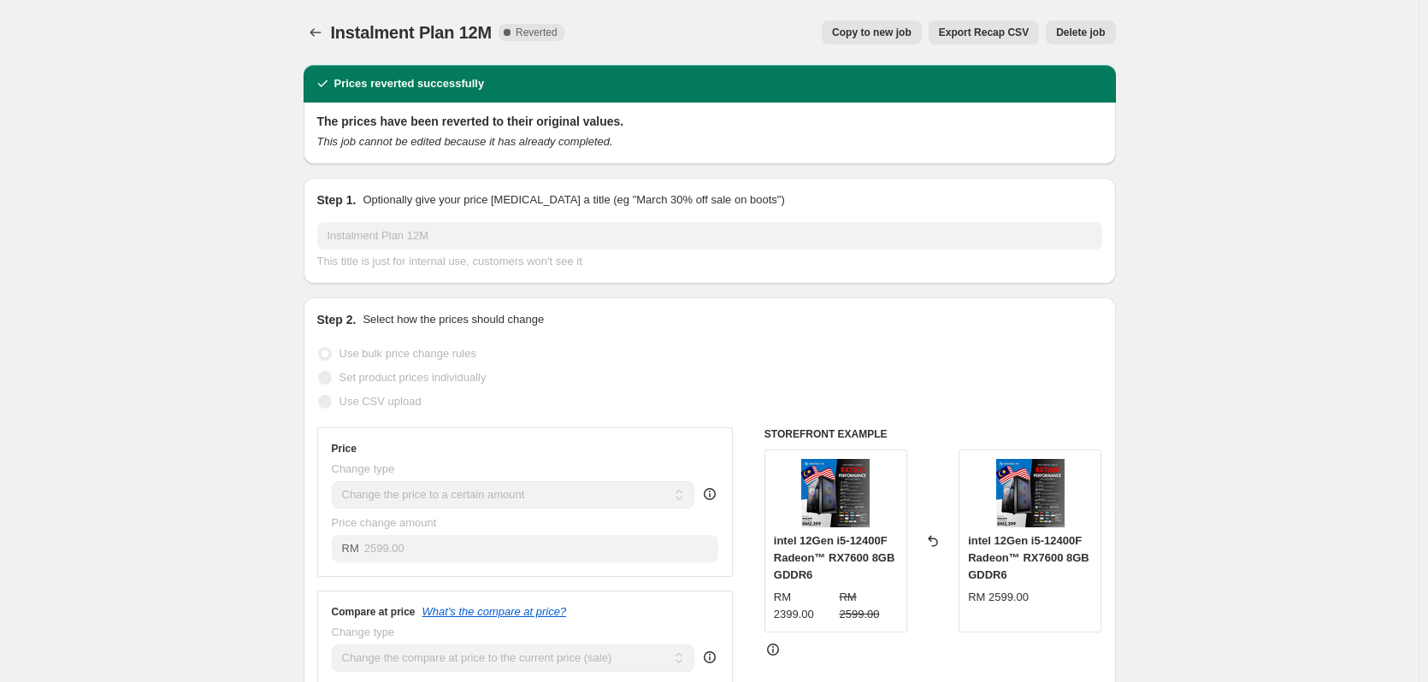
click at [1083, 32] on span "Delete job" at bounding box center [1080, 33] width 49 height 14
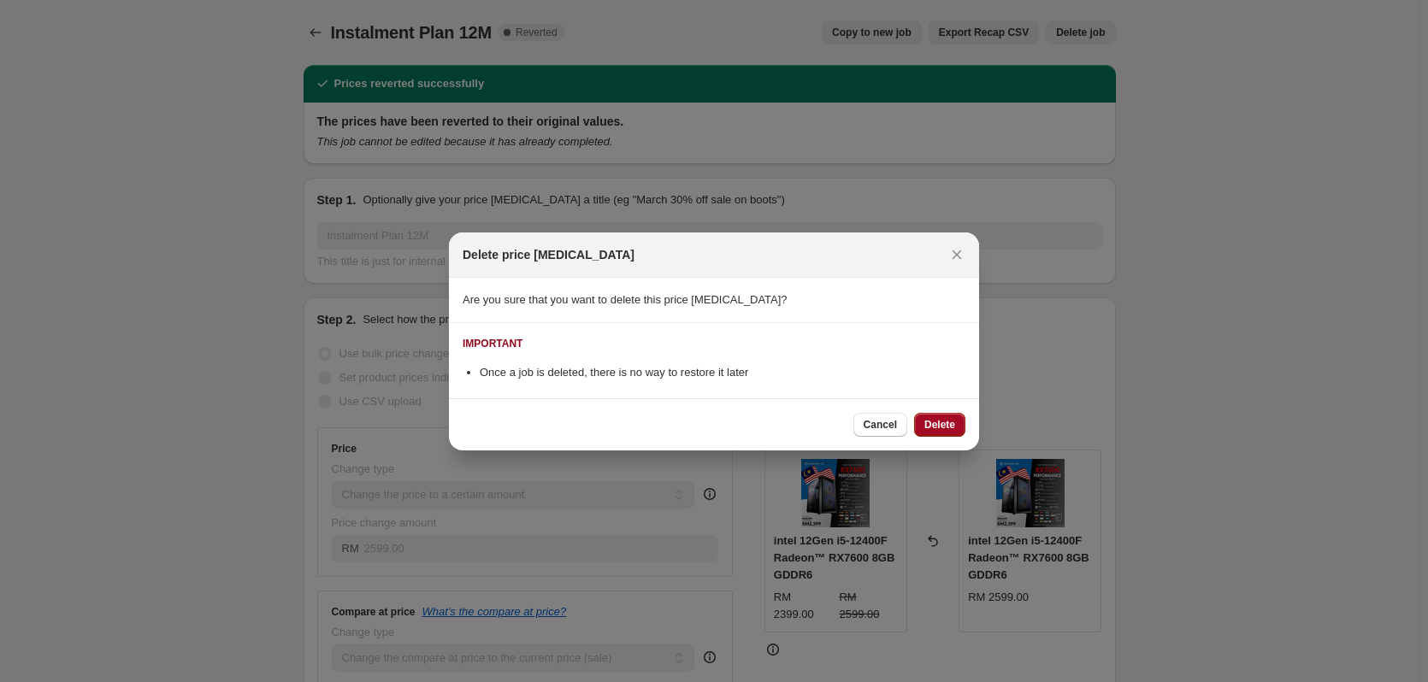
click at [933, 423] on span "Delete" at bounding box center [939, 425] width 31 height 14
